Goal: Use online tool/utility: Utilize a website feature to perform a specific function

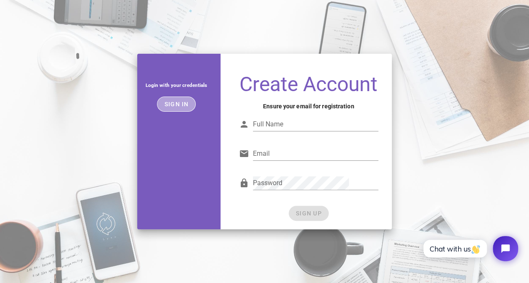
click at [188, 97] on button "Sign in" at bounding box center [176, 104] width 39 height 15
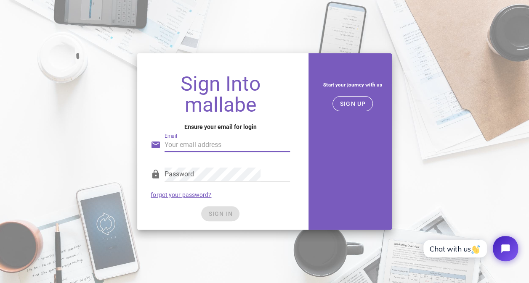
click at [208, 149] on input "Email" at bounding box center [226, 144] width 125 height 13
type input "[EMAIL_ADDRESS][DOMAIN_NAME]"
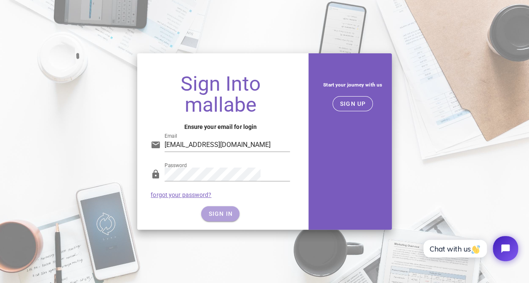
click at [222, 213] on span "SIGN IN" at bounding box center [220, 214] width 25 height 7
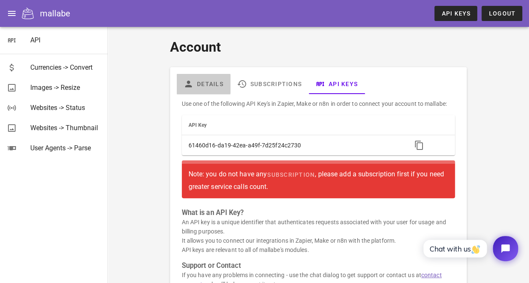
click at [200, 85] on link "Details" at bounding box center [203, 84] width 53 height 20
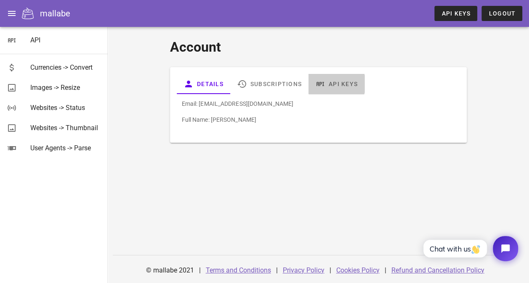
click at [315, 83] on icon at bounding box center [320, 84] width 10 height 10
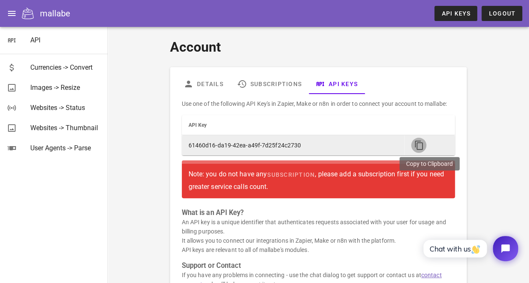
click at [423, 143] on icon "button" at bounding box center [418, 145] width 10 height 10
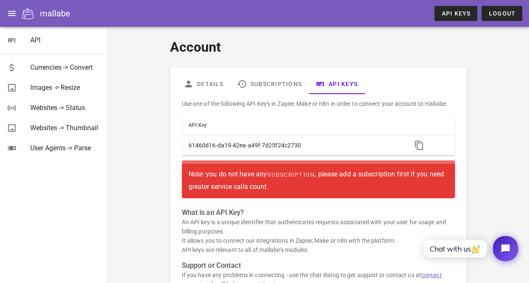
click at [235, 189] on div "Note: you do not have any subscription , please add a subscription first if you…" at bounding box center [318, 179] width 260 height 24
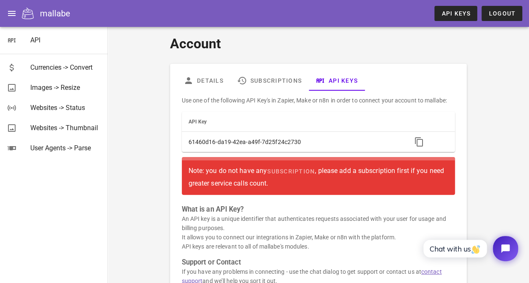
scroll to position [3, 0]
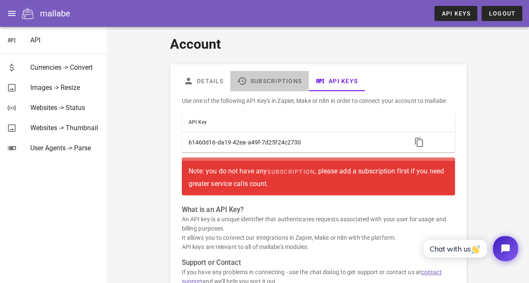
click at [251, 79] on link "Subscriptions" at bounding box center [269, 81] width 78 height 20
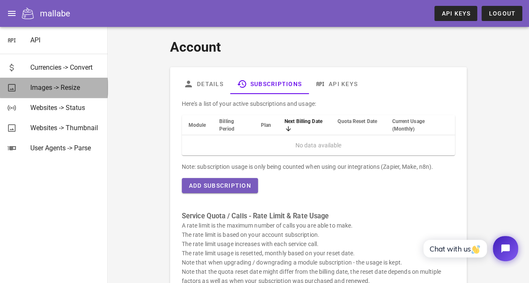
click at [52, 83] on div "Images -> Resize" at bounding box center [65, 88] width 71 height 18
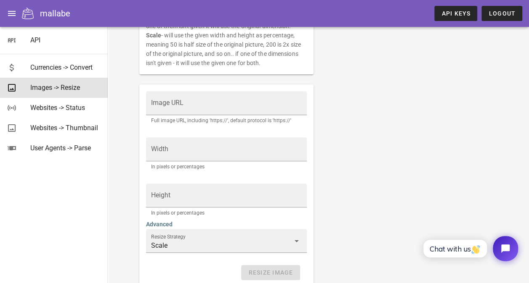
scroll to position [161, 0]
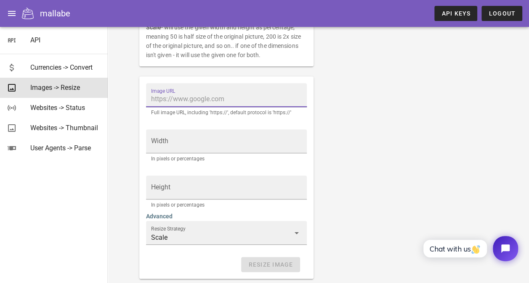
click at [151, 100] on input "Image URL" at bounding box center [226, 99] width 151 height 13
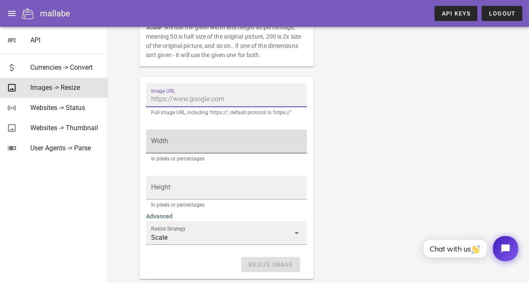
type input "https://www.youtube.com/watch?v=FLqKqq-mfyk&t=276s"
click at [175, 134] on div "Width" at bounding box center [226, 142] width 151 height 24
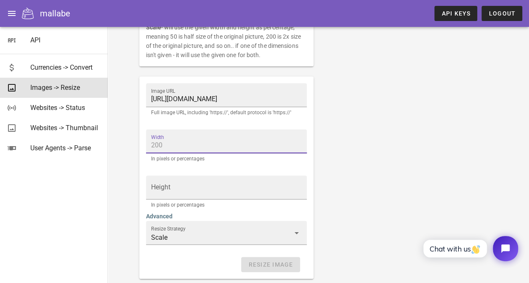
click at [175, 134] on div "Width" at bounding box center [226, 142] width 151 height 24
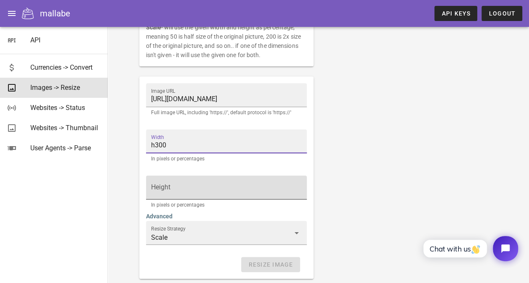
type input "h300"
click at [151, 193] on input "Height" at bounding box center [226, 191] width 151 height 13
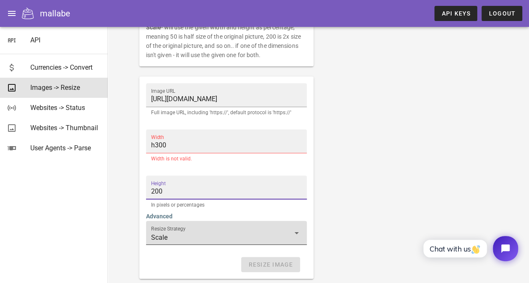
type input "200"
click at [162, 229] on label "Resize Strategy" at bounding box center [168, 229] width 34 height 6
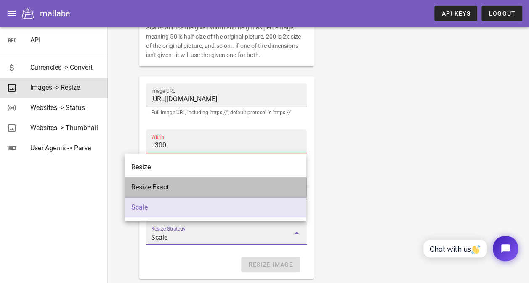
click at [177, 190] on div "Resize Exact" at bounding box center [215, 187] width 168 height 8
type input "Resize Exact"
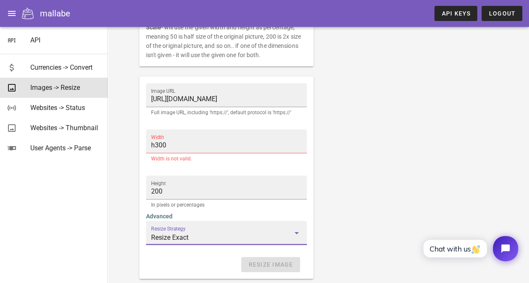
scroll to position [204, 0]
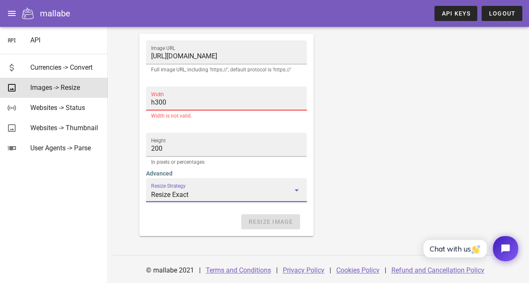
click at [225, 101] on input "h300" at bounding box center [226, 102] width 151 height 13
type input "h"
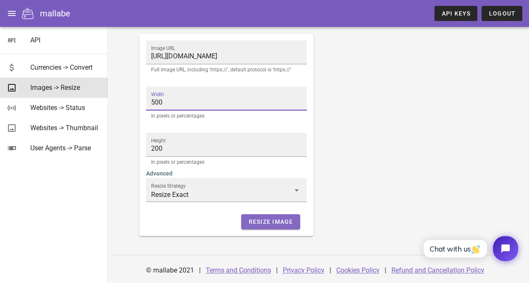
type input "500"
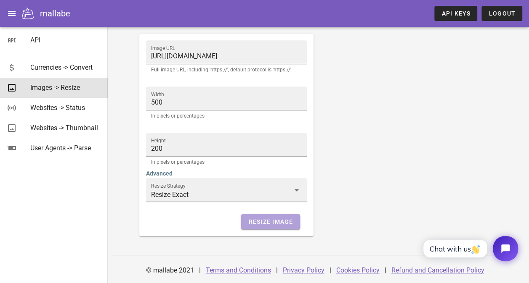
click at [280, 223] on span "Resize Image" at bounding box center [270, 222] width 45 height 7
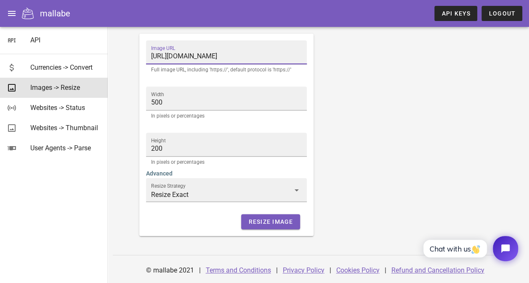
click at [286, 56] on input "https://www.youtube.com/watch?v=FLqKqq-mfyk&t=276s" at bounding box center [226, 56] width 151 height 13
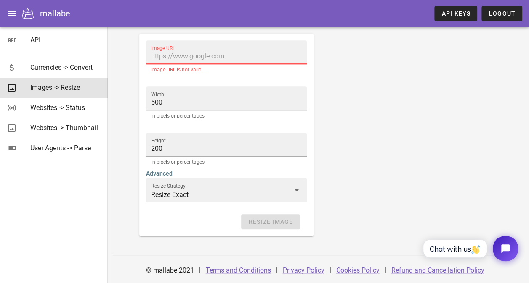
click at [206, 57] on input "Image URL" at bounding box center [226, 56] width 151 height 13
click at [382, 77] on div "Resize an image. Note: The image needs to be publicly accessible and not under …" at bounding box center [318, 45] width 368 height 394
click at [151, 42] on div "Image URL" at bounding box center [226, 52] width 151 height 24
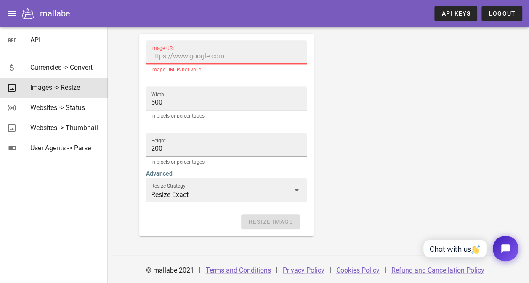
paste input "https://drive.google.com/file/d/1S7aW_vJ9ajNrqinqmOWcXCoiLKoHtckT/view?usp=driv…"
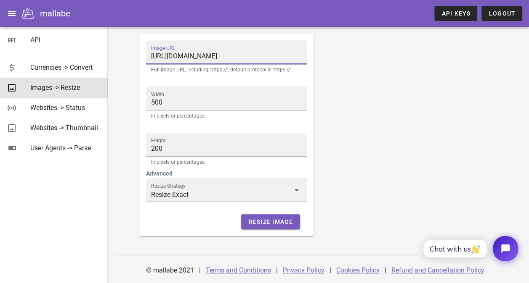
type input "https://drive.google.com/file/d/1S7aW_vJ9ajNrqinqmOWcXCoiLKoHtckT/view?usp=driv…"
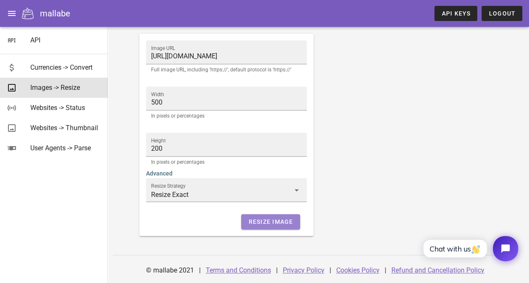
scroll to position [0, 0]
click at [261, 228] on button "Resize Image" at bounding box center [270, 221] width 58 height 15
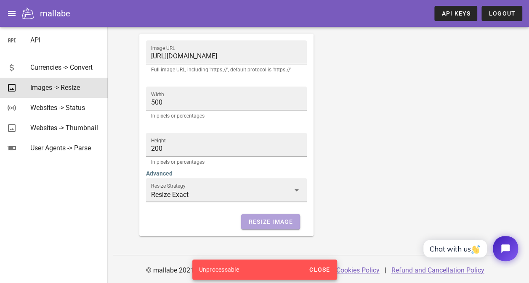
click at [266, 222] on span "Resize Image" at bounding box center [270, 222] width 45 height 7
drag, startPoint x: 266, startPoint y: 222, endPoint x: 314, endPoint y: 272, distance: 68.7
click at [314, 272] on div "API Currencies -> Convert Images -> Resize Websites -> Status Websites -> Thumb…" at bounding box center [264, 40] width 529 height 488
click at [314, 272] on span "Close" at bounding box center [319, 270] width 21 height 7
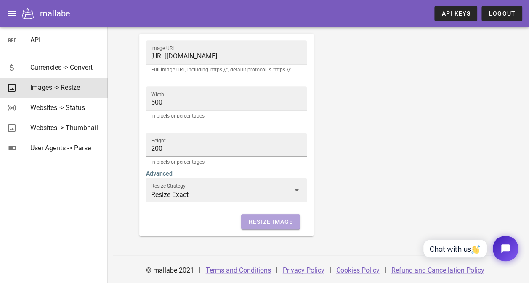
click at [282, 226] on button "Resize Image" at bounding box center [270, 221] width 58 height 15
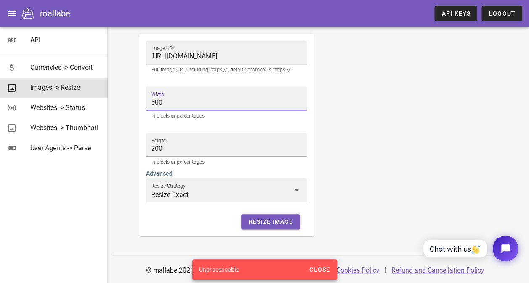
click at [161, 98] on input "500" at bounding box center [226, 102] width 151 height 13
type input "100"
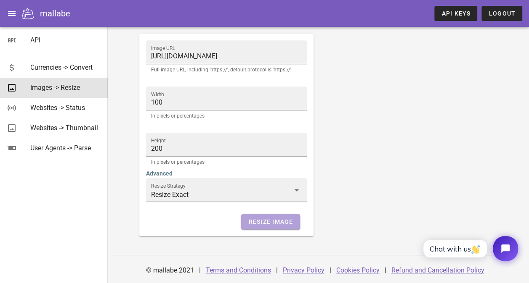
click at [259, 224] on span "Resize Image" at bounding box center [270, 222] width 45 height 7
click at [275, 223] on span "Resize Image" at bounding box center [270, 222] width 45 height 7
click at [268, 219] on span "Resize Image" at bounding box center [270, 222] width 45 height 7
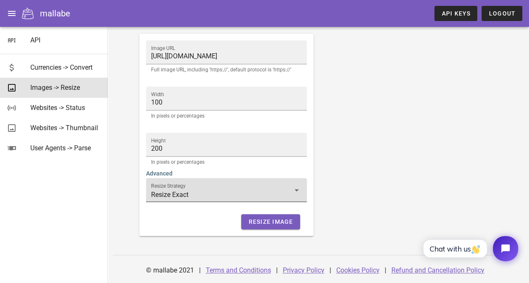
click at [290, 193] on div at bounding box center [296, 190] width 12 height 10
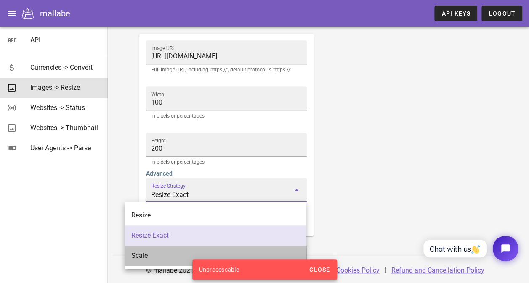
click at [135, 259] on div "Scale" at bounding box center [215, 256] width 168 height 8
type input "Scale"
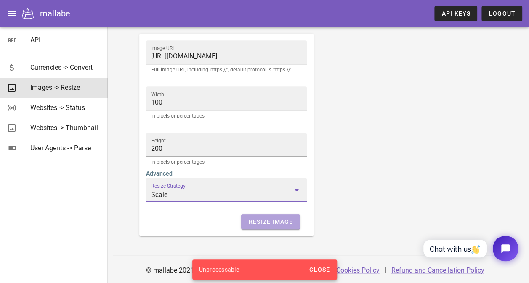
click at [255, 217] on button "Resize Image" at bounding box center [270, 221] width 58 height 15
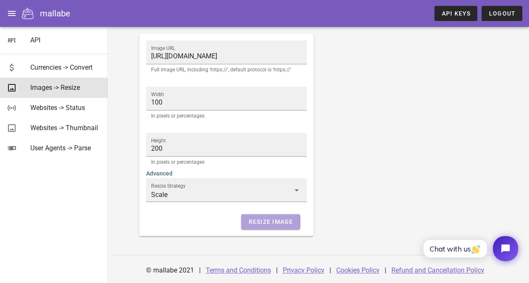
click at [255, 217] on button "Resize Image" at bounding box center [270, 221] width 58 height 15
